Goal: Task Accomplishment & Management: Manage account settings

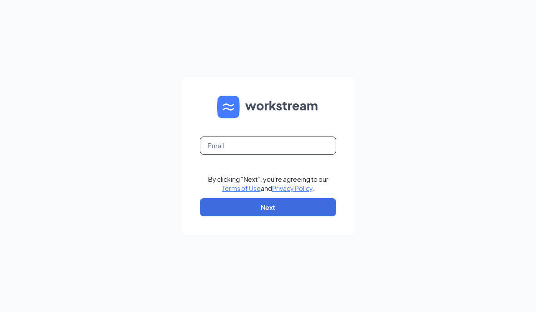
click at [299, 155] on input "text" at bounding box center [268, 146] width 136 height 18
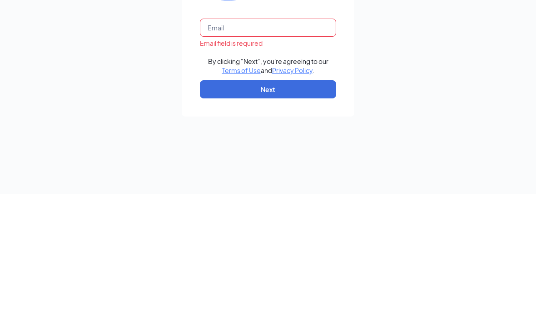
scroll to position [38, 0]
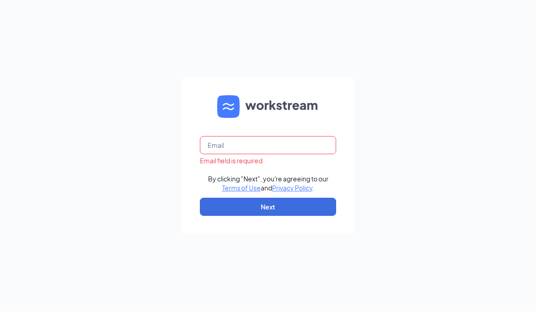
type input "[EMAIL_ADDRESS][DOMAIN_NAME]"
click at [295, 198] on button "Next" at bounding box center [268, 207] width 136 height 18
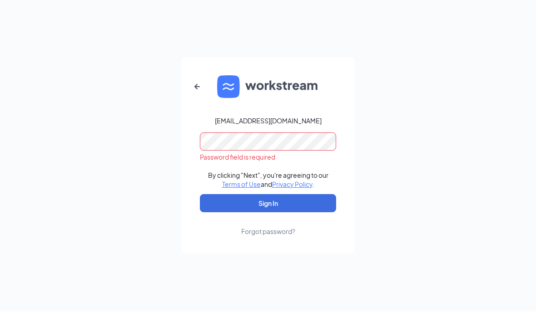
click at [315, 195] on button "Sign In" at bounding box center [268, 204] width 136 height 18
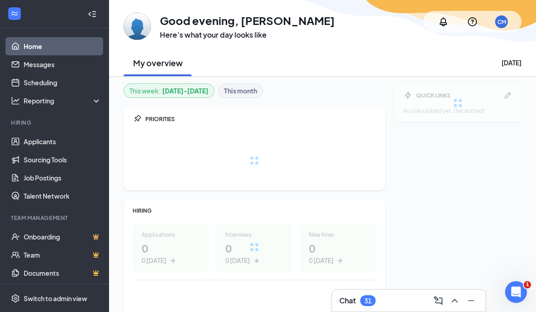
click at [394, 298] on div "Chat 31" at bounding box center [408, 301] width 139 height 15
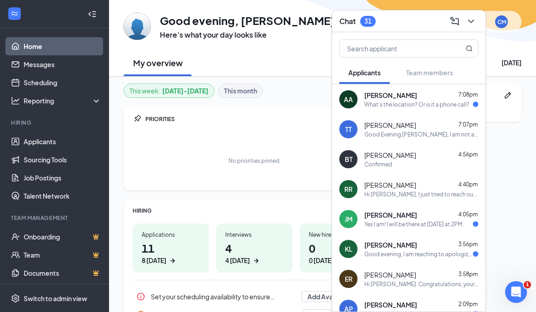
click at [415, 102] on div "What's the location? Or is it a phone call?" at bounding box center [416, 105] width 105 height 8
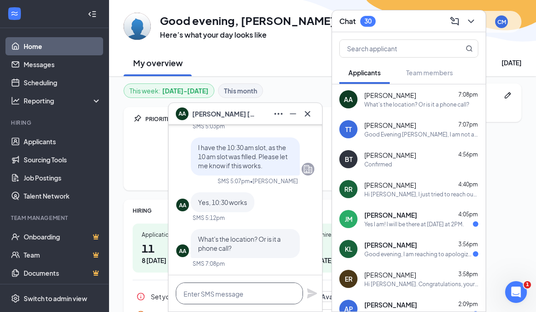
click at [233, 294] on textarea at bounding box center [239, 294] width 127 height 22
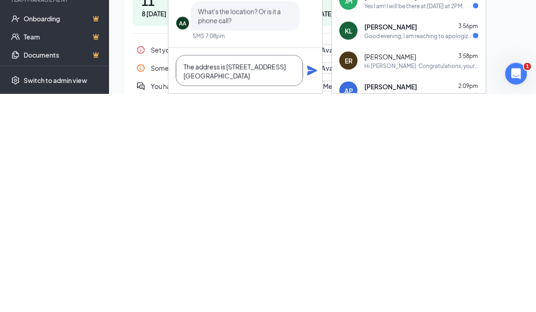
scroll to position [1, 0]
type textarea "The address is [STREET_ADDRESS] [GEOGRAPHIC_DATA]"
click at [316, 284] on icon "Plane" at bounding box center [311, 289] width 11 height 11
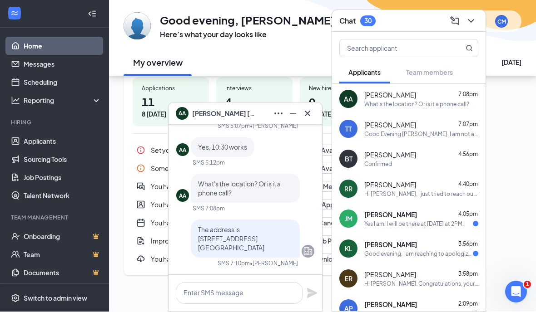
scroll to position [0, 0]
click at [299, 52] on div "My overview [DATE]" at bounding box center [322, 62] width 398 height 27
click at [425, 23] on div "Chat 30" at bounding box center [408, 21] width 139 height 14
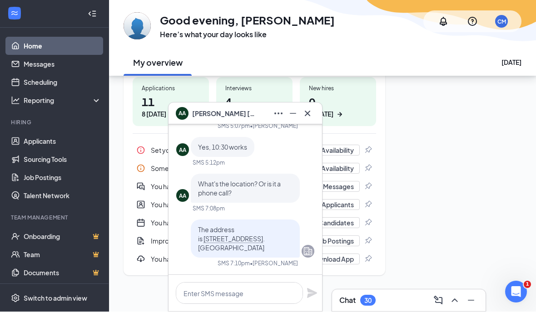
click at [278, 109] on icon "Ellipses" at bounding box center [278, 114] width 11 height 11
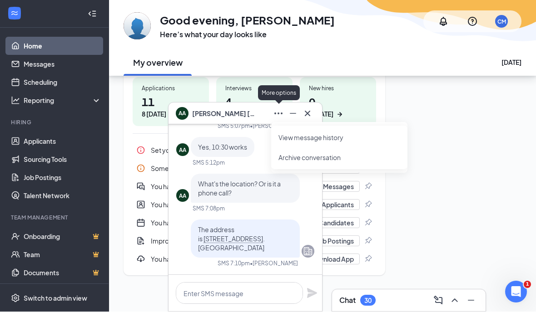
click at [304, 135] on link "View message history" at bounding box center [339, 137] width 122 height 9
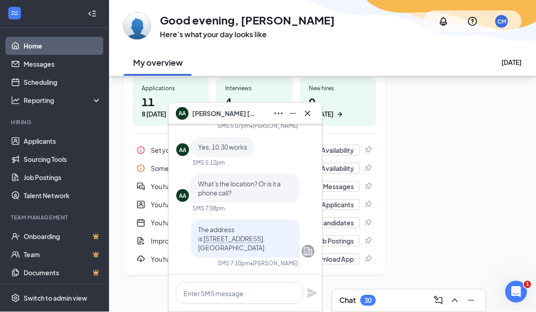
click at [288, 111] on icon "Minimize" at bounding box center [292, 114] width 11 height 11
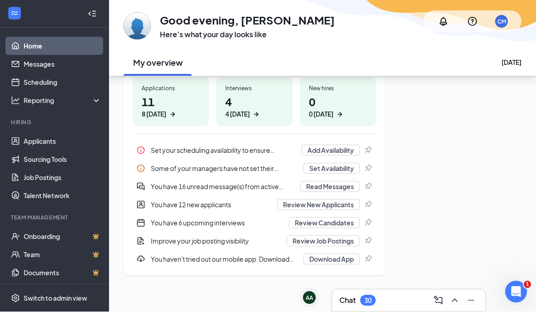
click at [54, 133] on link "Applicants" at bounding box center [63, 142] width 78 height 18
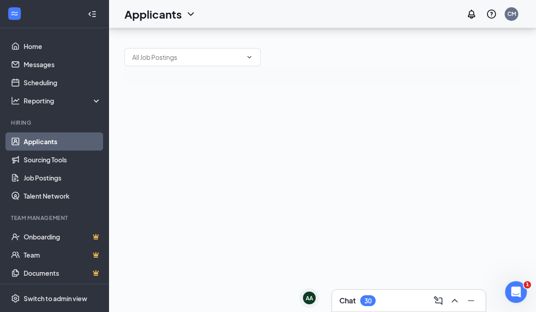
scroll to position [38, 0]
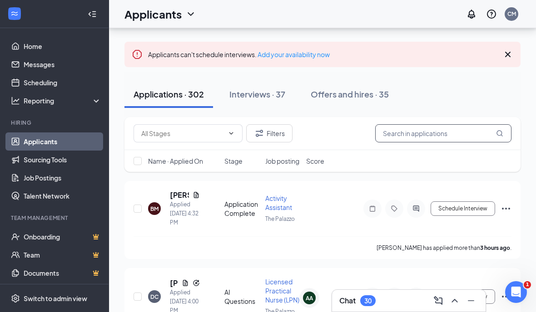
click at [450, 137] on input "text" at bounding box center [443, 133] width 136 height 18
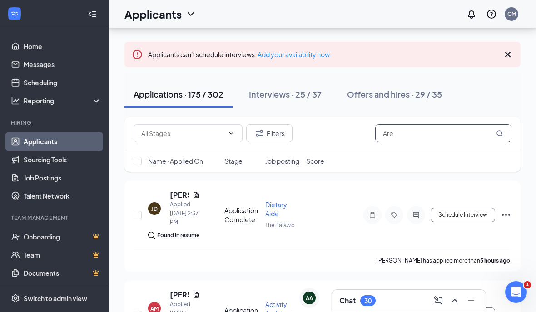
click at [439, 133] on input "Are" at bounding box center [443, 133] width 136 height 18
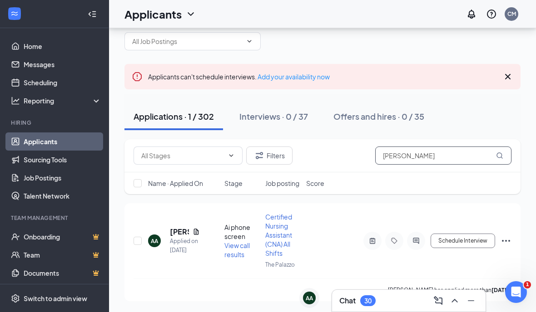
type input "[PERSON_NAME]"
click at [473, 234] on button "Schedule Interview" at bounding box center [462, 241] width 64 height 15
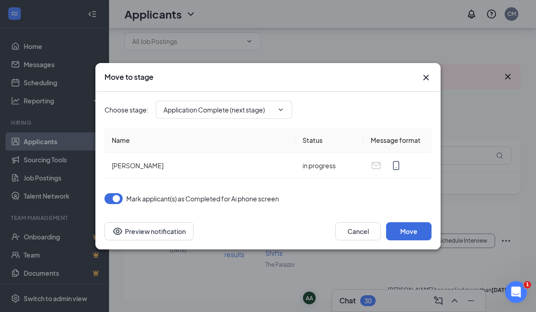
click at [273, 112] on input "Application Complete (next stage)" at bounding box center [218, 110] width 110 height 10
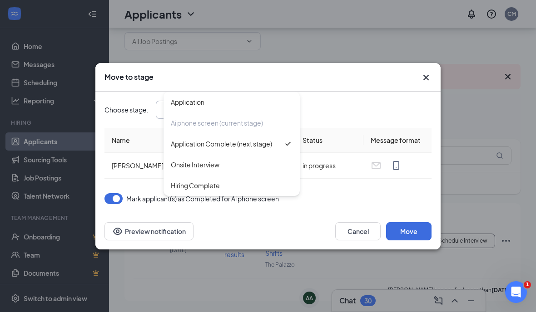
click at [254, 165] on div "Onsite Interview" at bounding box center [232, 165] width 122 height 10
type input "Onsite Interview"
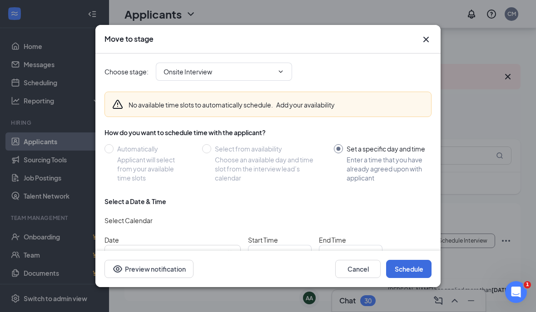
click at [224, 249] on input "[DATE]" at bounding box center [168, 254] width 113 height 10
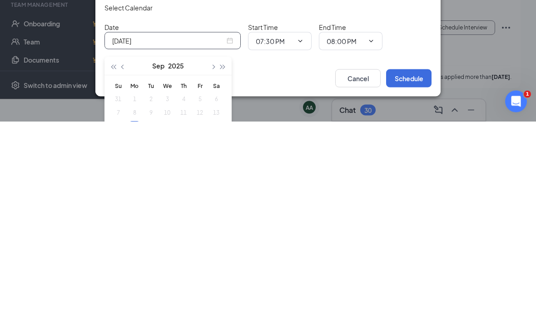
scroll to position [95, 0]
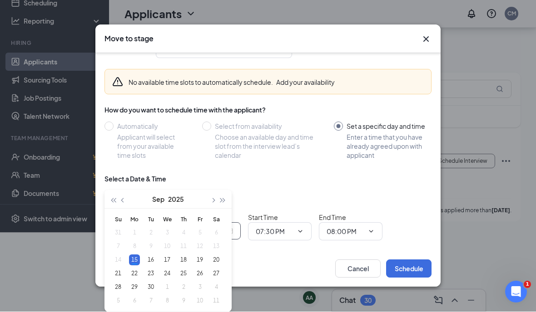
type input "[DATE]"
click at [157, 257] on td "16" at bounding box center [151, 261] width 16 height 14
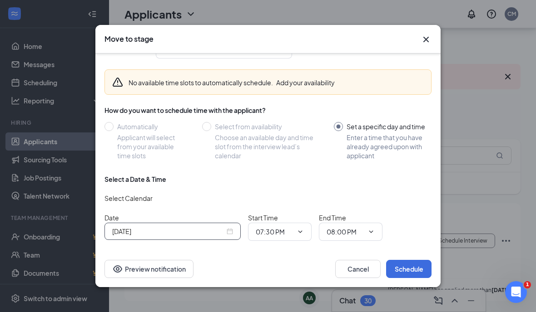
click at [292, 227] on input "07:30 PM" at bounding box center [274, 232] width 37 height 10
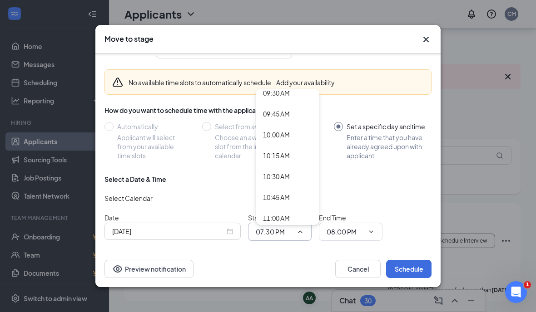
scroll to position [801, 0]
click at [280, 171] on div "10:30 AM" at bounding box center [276, 176] width 27 height 10
type input "10:30 AM"
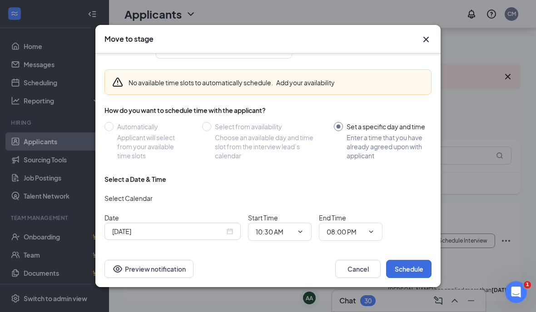
click at [360, 227] on input "08:00 PM" at bounding box center [344, 232] width 37 height 10
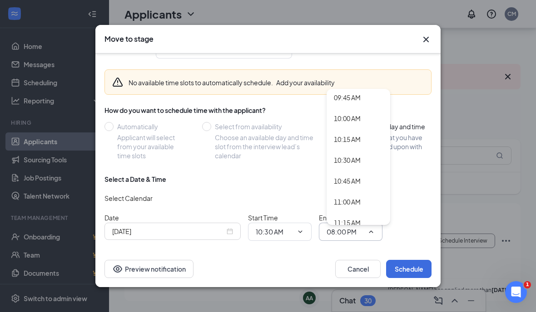
scroll to position [817, 0]
click at [356, 197] on div "11:00 AM" at bounding box center [347, 202] width 27 height 10
type input "11:00 AM"
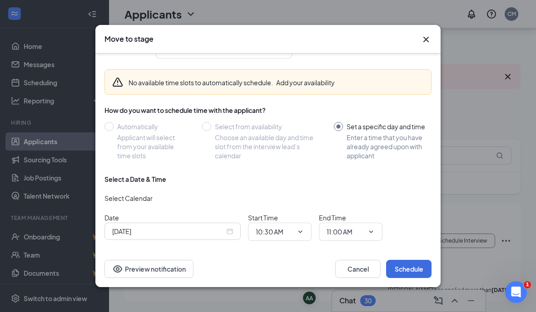
click at [416, 278] on button "Schedule" at bounding box center [408, 269] width 45 height 18
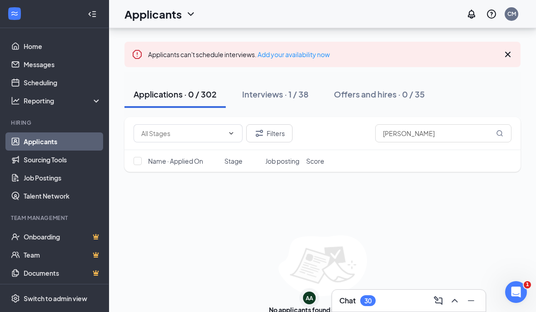
click at [516, 291] on icon "Open Intercom Messenger" at bounding box center [516, 292] width 15 height 15
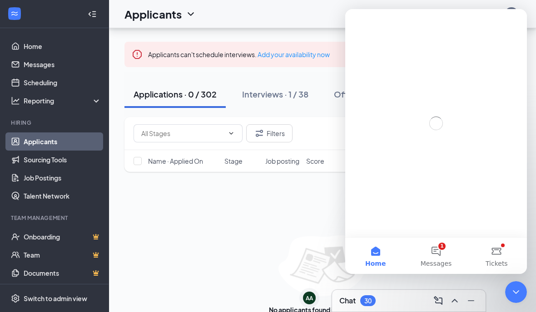
scroll to position [0, 0]
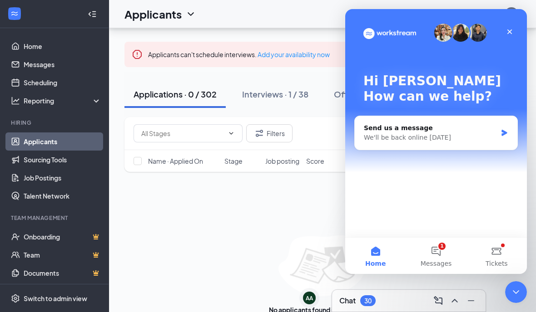
click at [445, 256] on button "1 Messages" at bounding box center [435, 256] width 60 height 36
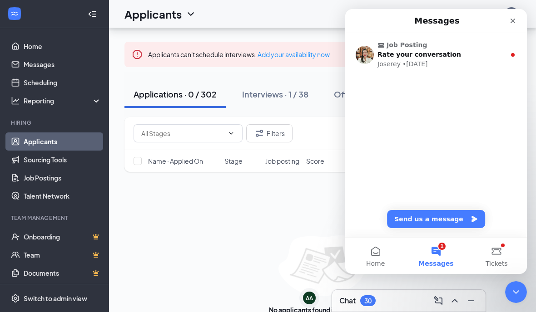
click at [488, 267] on span "Tickets" at bounding box center [496, 264] width 22 height 6
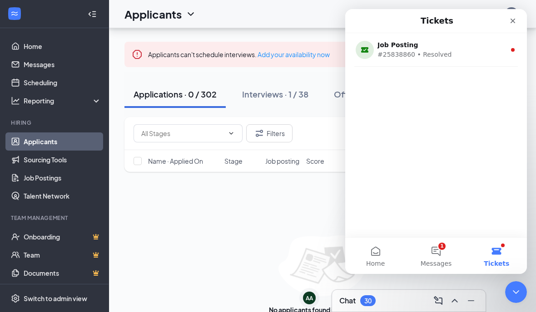
click at [471, 55] on div "#25838860 • Resolved" at bounding box center [434, 55] width 114 height 10
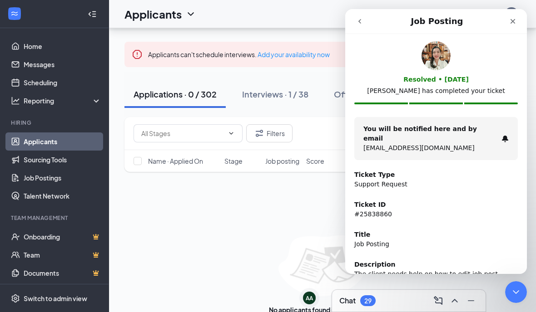
click at [354, 29] on button "go back" at bounding box center [359, 21] width 17 height 17
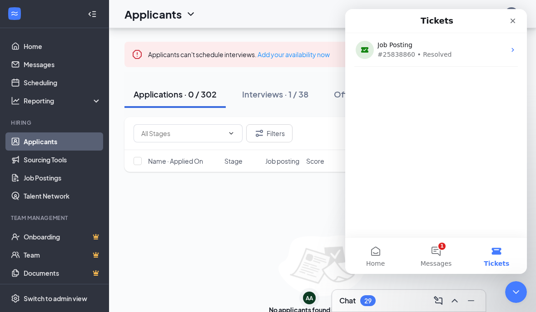
click at [446, 249] on button "1 Messages" at bounding box center [435, 256] width 60 height 36
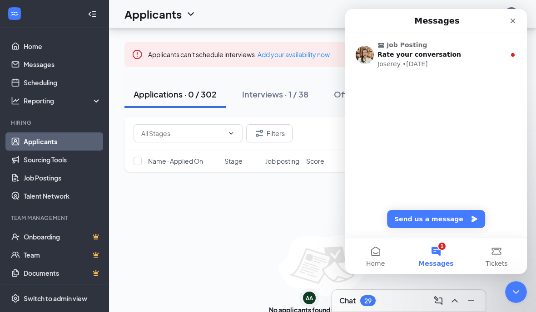
click at [440, 56] on span "Rate your conversation" at bounding box center [419, 54] width 84 height 7
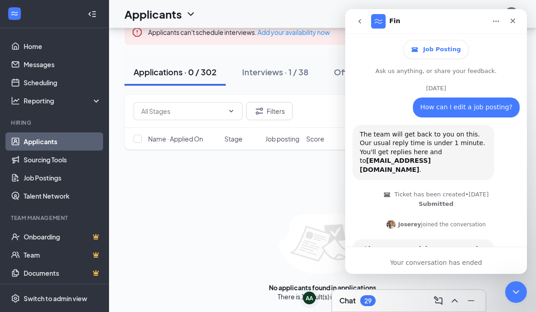
click at [514, 295] on icon "Close Intercom Messenger" at bounding box center [515, 292] width 11 height 11
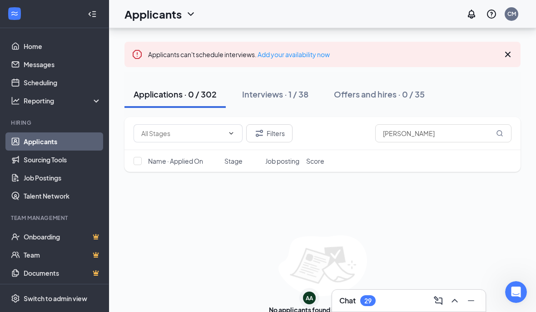
click at [316, 289] on div "[PERSON_NAME]" at bounding box center [309, 300] width 26 height 22
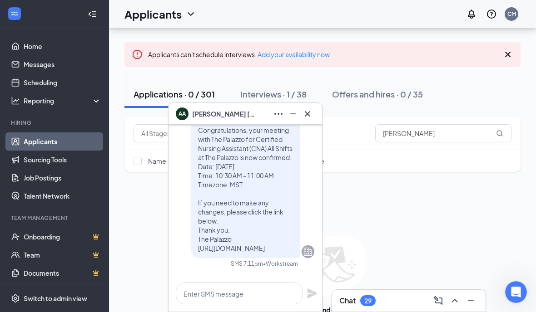
click at [314, 117] on button at bounding box center [307, 114] width 15 height 15
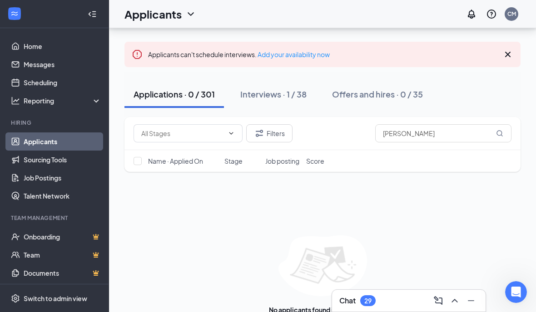
click at [393, 294] on div "Chat 29" at bounding box center [408, 301] width 139 height 15
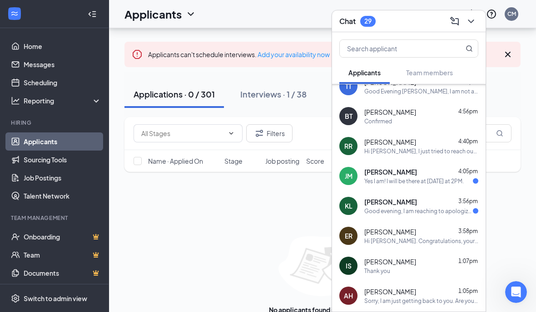
scroll to position [76, 0]
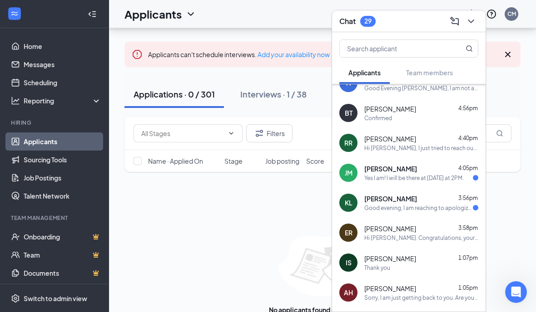
click at [445, 171] on div "[PERSON_NAME] 4:05pm" at bounding box center [421, 168] width 114 height 9
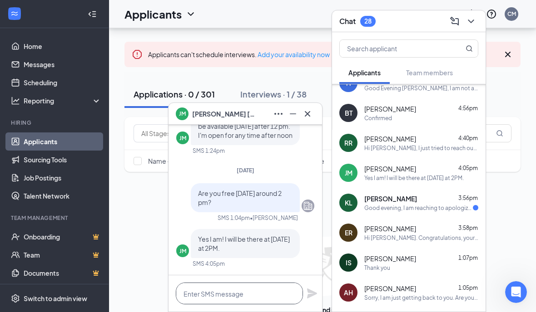
click at [253, 292] on textarea at bounding box center [239, 294] width 127 height 22
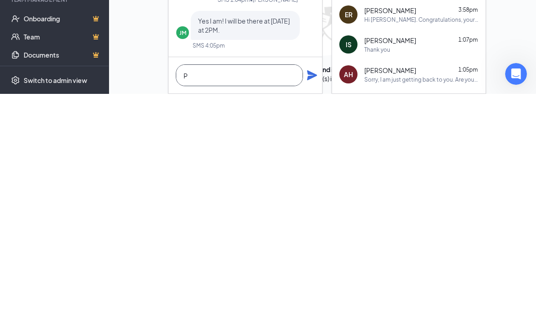
scroll to position [60, 0]
type textarea "Perfect"
click at [312, 289] on icon "Plane" at bounding box center [312, 294] width 10 height 10
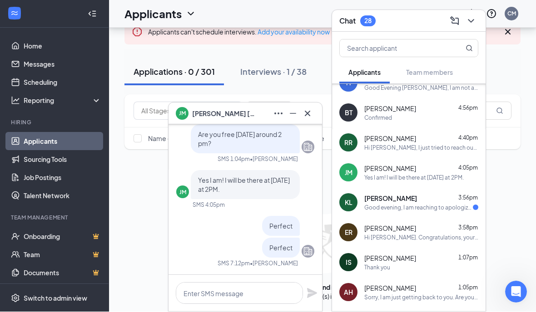
click at [312, 85] on button "Interviews · 1 / 38" at bounding box center [273, 72] width 84 height 27
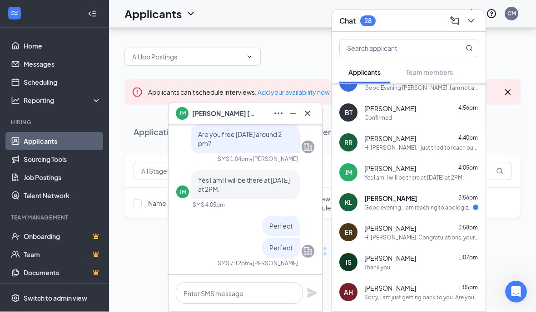
scroll to position [38, 0]
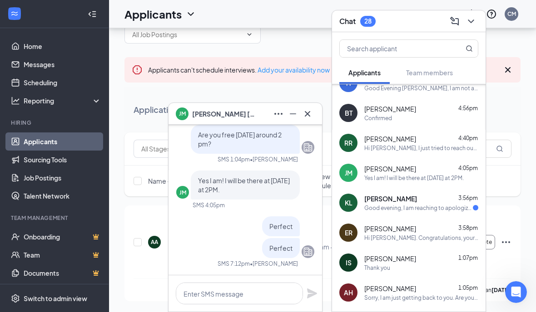
click at [421, 28] on div "Chat 28" at bounding box center [408, 21] width 153 height 22
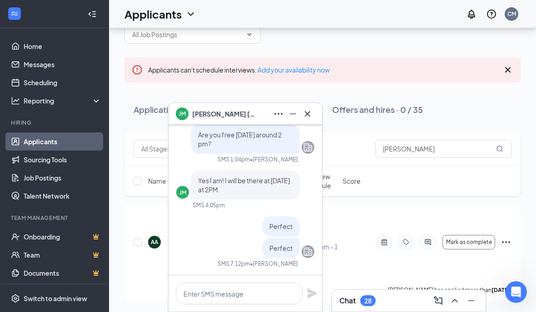
scroll to position [0, 0]
click at [172, 96] on button "Applications · 0 / 301" at bounding box center [173, 109] width 99 height 27
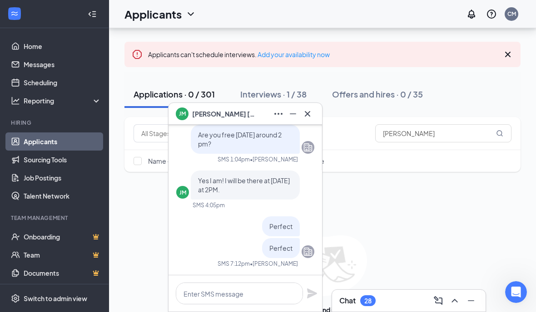
click at [291, 109] on icon "Minimize" at bounding box center [292, 114] width 11 height 11
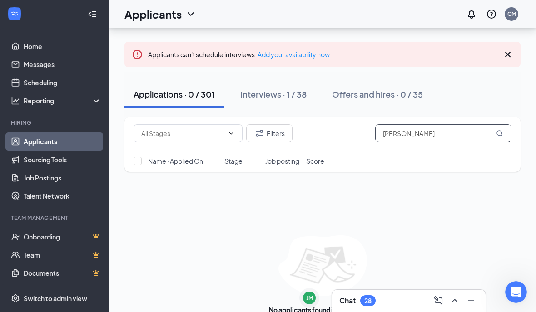
click at [433, 127] on input "[PERSON_NAME]" at bounding box center [443, 133] width 136 height 18
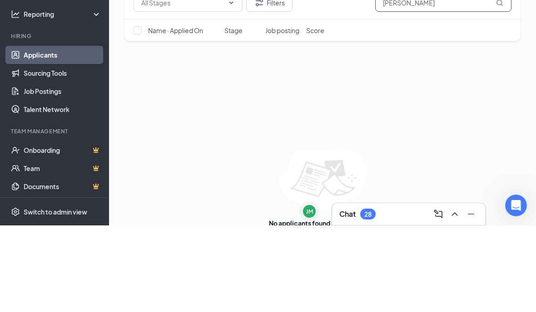
click at [454, 80] on input "[PERSON_NAME]" at bounding box center [443, 89] width 136 height 18
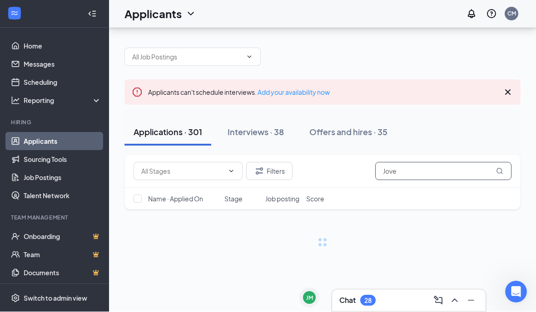
click at [448, 163] on input "Jove" at bounding box center [443, 172] width 136 height 18
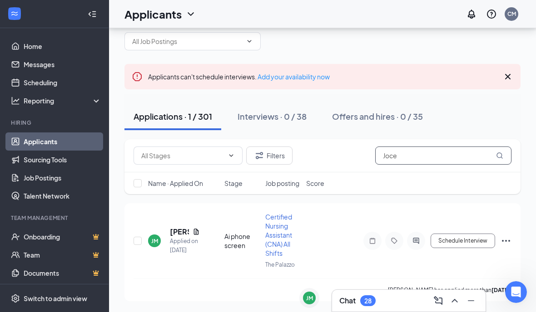
type input "Joce"
click at [463, 234] on button "Schedule Interview" at bounding box center [462, 241] width 64 height 15
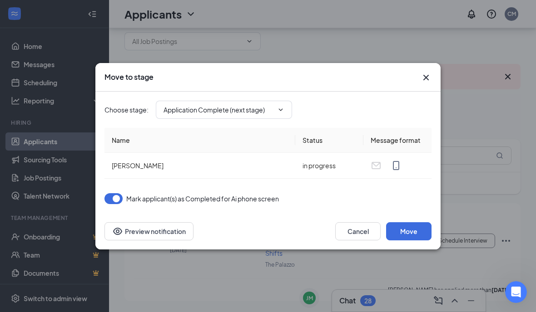
click at [253, 111] on input "Application Complete (next stage)" at bounding box center [218, 110] width 110 height 10
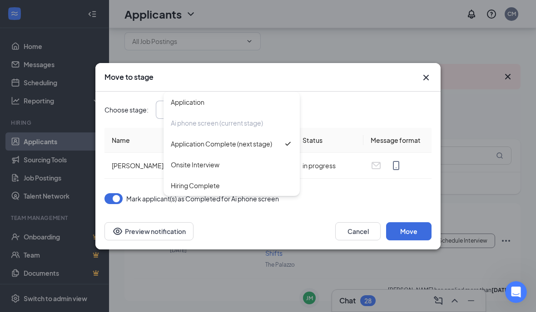
click at [227, 166] on div "Onsite Interview" at bounding box center [232, 165] width 122 height 10
type input "Onsite Interview"
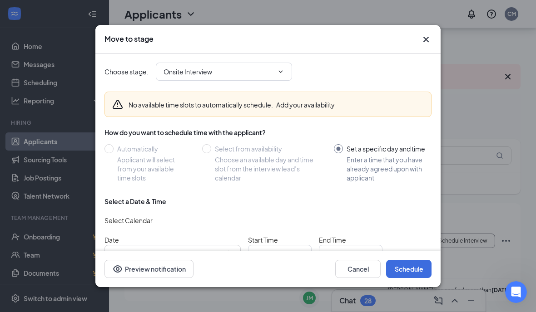
click at [209, 249] on input "[DATE]" at bounding box center [168, 254] width 113 height 10
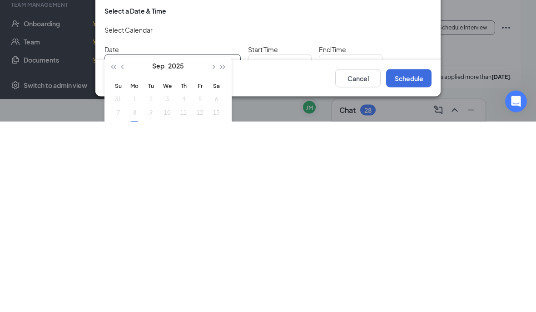
scroll to position [95, 0]
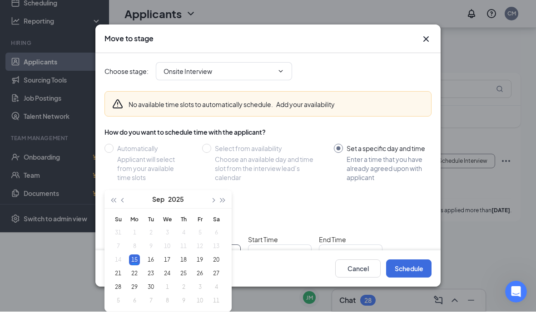
type input "[DATE]"
click at [171, 260] on div "17" at bounding box center [167, 260] width 11 height 11
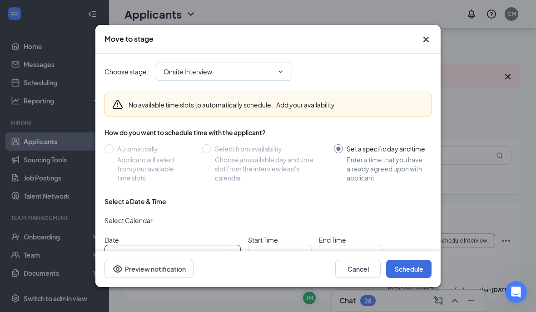
click at [291, 249] on input "07:30 PM" at bounding box center [274, 254] width 37 height 10
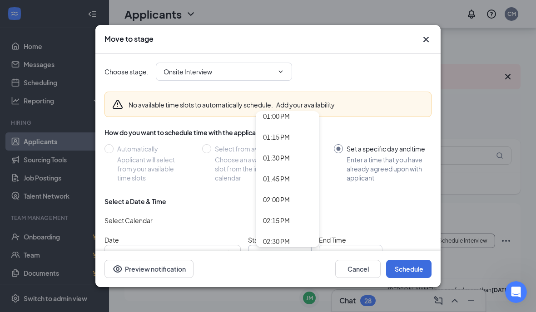
scroll to position [1092, 0]
click at [287, 194] on div "02:00 PM" at bounding box center [276, 199] width 27 height 10
type input "02:00 PM"
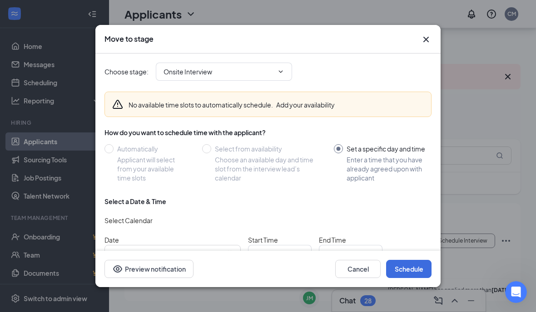
click at [363, 249] on input "08:00 PM" at bounding box center [344, 254] width 37 height 10
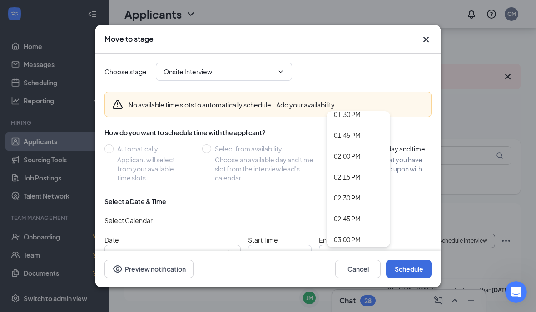
scroll to position [1136, 0]
click at [356, 193] on div "02:30 PM" at bounding box center [347, 198] width 27 height 10
type input "02:30 PM"
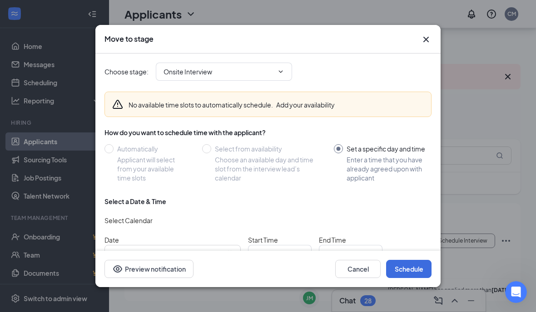
click at [409, 278] on button "Schedule" at bounding box center [408, 269] width 45 height 18
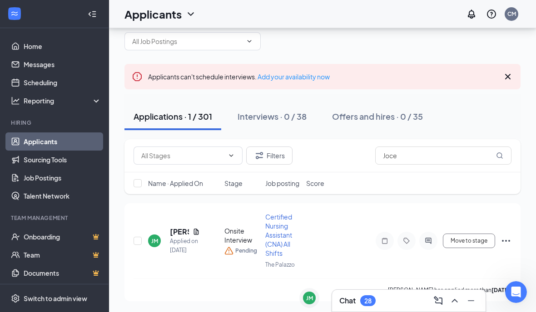
click at [316, 295] on icon "Cross" at bounding box center [314, 295] width 9 height 9
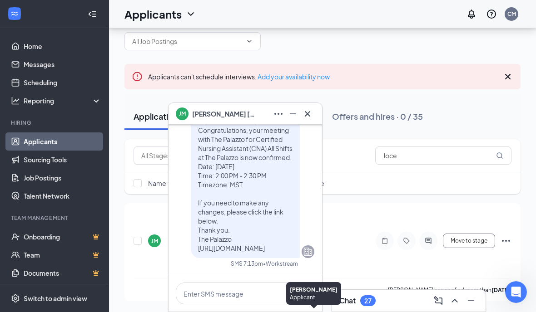
click at [305, 114] on icon "Cross" at bounding box center [307, 114] width 11 height 11
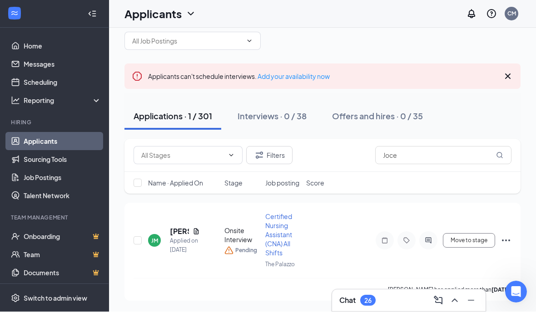
scroll to position [38, 0]
